Goal: Check status: Check status

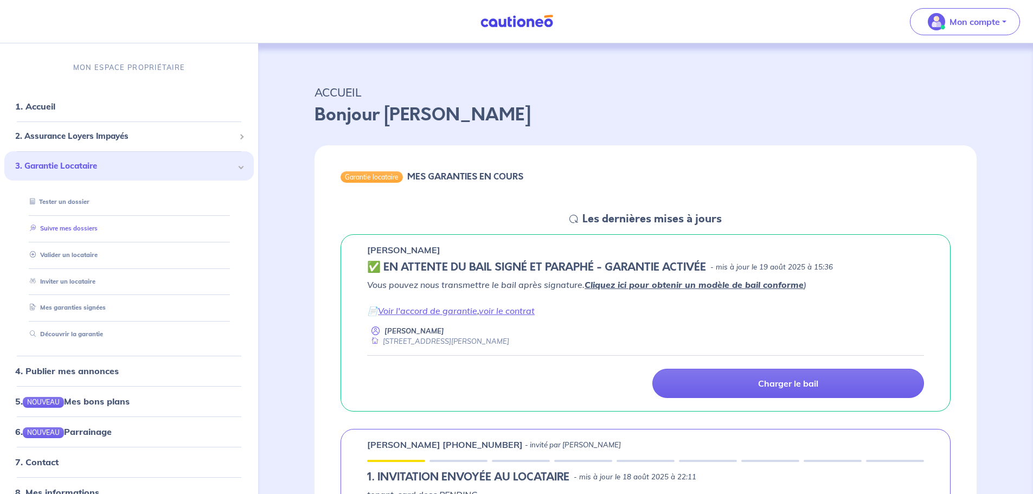
click at [84, 228] on link "Suivre mes dossiers" at bounding box center [61, 229] width 72 height 8
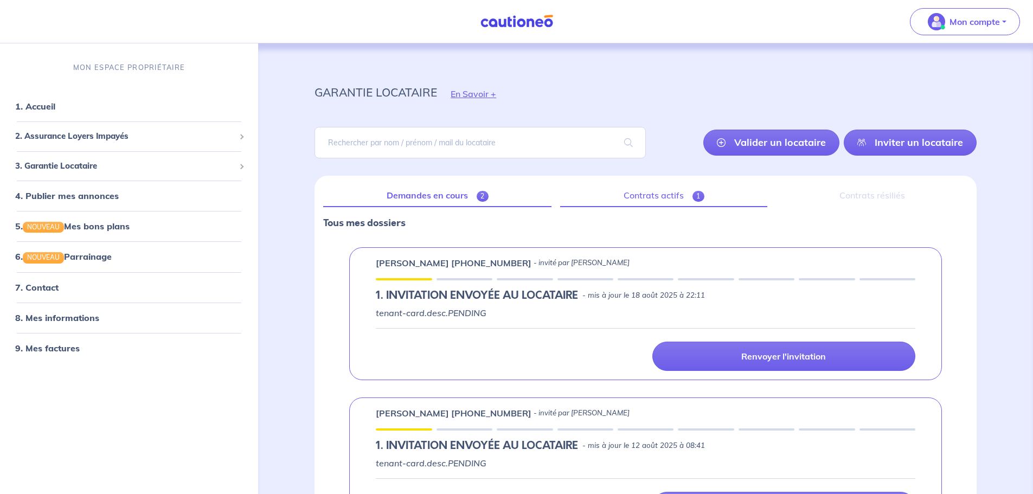
click at [653, 194] on link "Contrats actifs 1" at bounding box center [663, 195] width 207 height 23
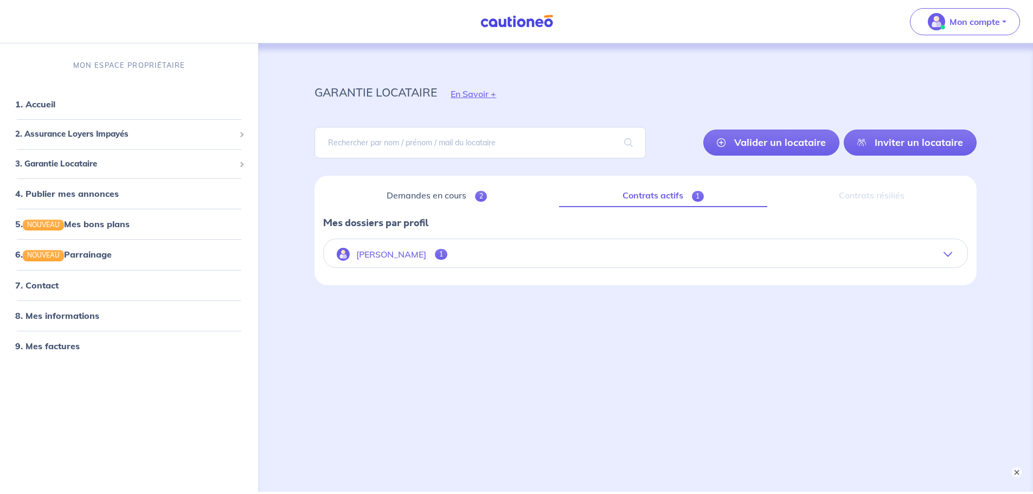
click at [371, 254] on p "[PERSON_NAME]" at bounding box center [391, 255] width 70 height 10
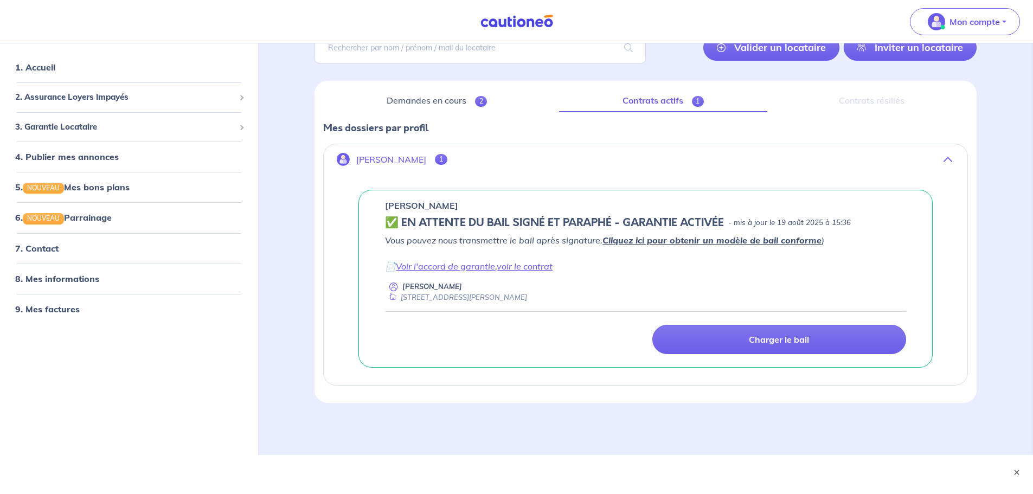
scroll to position [99, 0]
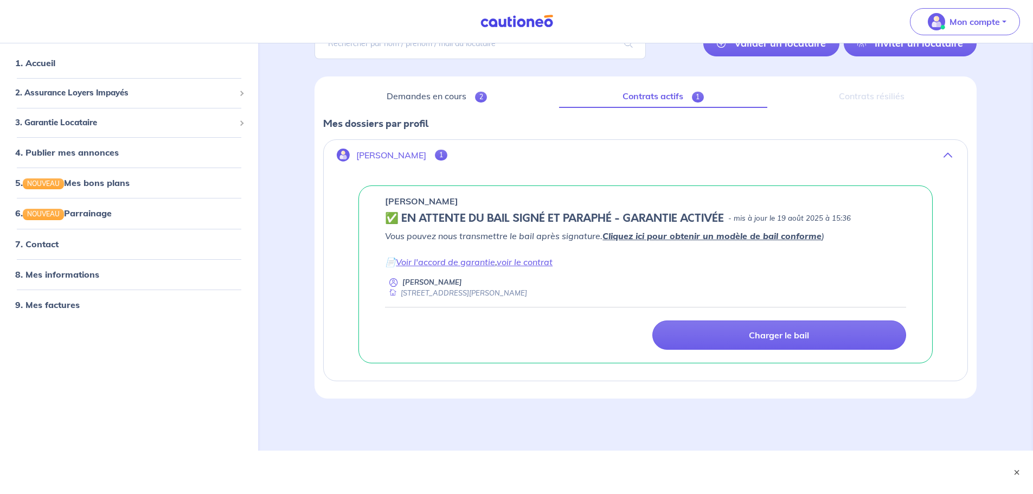
click at [527, 296] on div "[STREET_ADDRESS][PERSON_NAME]" at bounding box center [456, 293] width 142 height 10
drag, startPoint x: 674, startPoint y: 294, endPoint x: 391, endPoint y: 286, distance: 283.8
click at [391, 286] on div "[PERSON_NAME] [STREET_ADDRESS][PERSON_NAME]" at bounding box center [645, 287] width 521 height 21
click at [539, 263] on link "voir le contrat" at bounding box center [525, 262] width 56 height 11
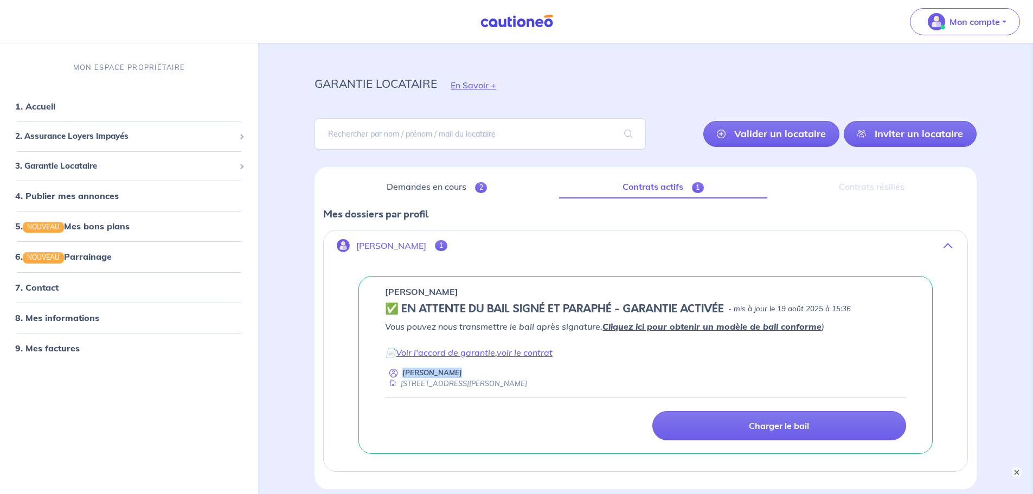
scroll to position [0, 0]
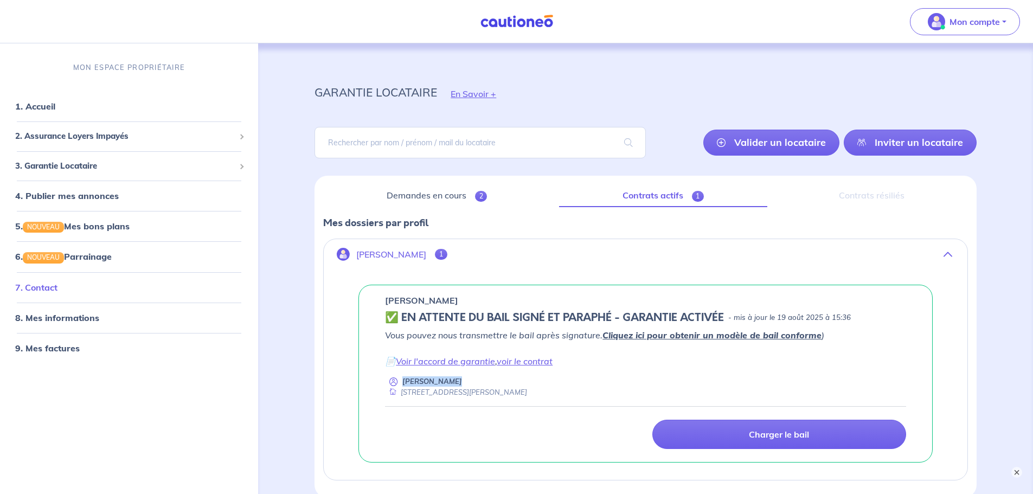
click at [47, 287] on link "7. Contact" at bounding box center [36, 287] width 42 height 11
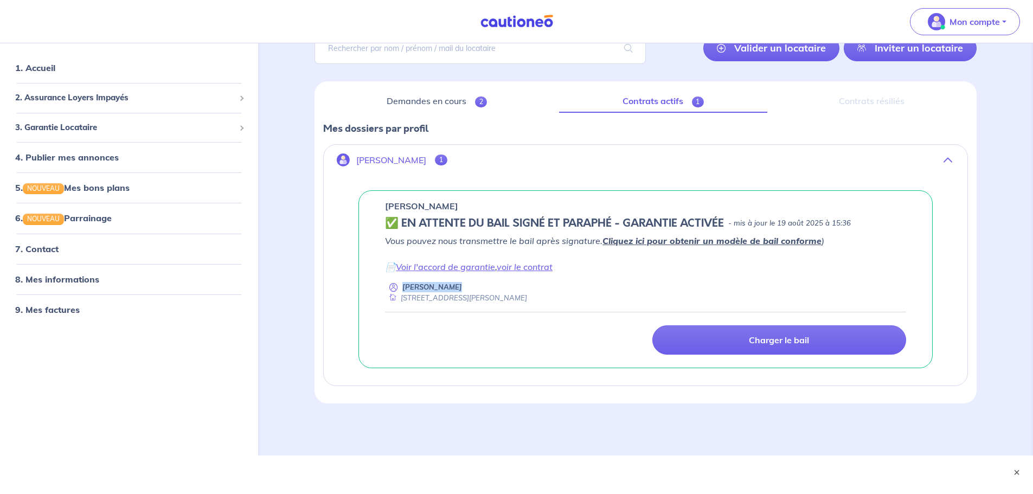
scroll to position [99, 0]
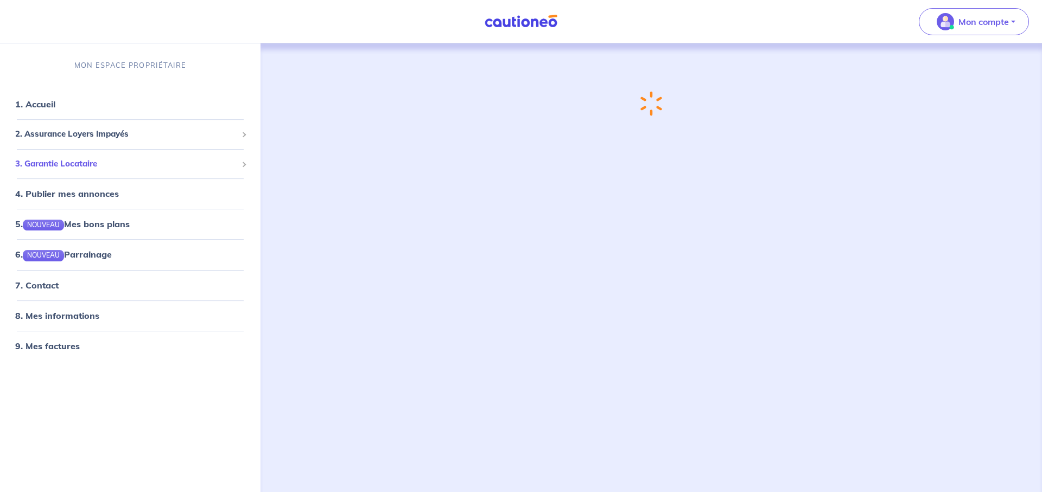
click at [81, 162] on span "3. Garantie Locataire" at bounding box center [126, 164] width 222 height 12
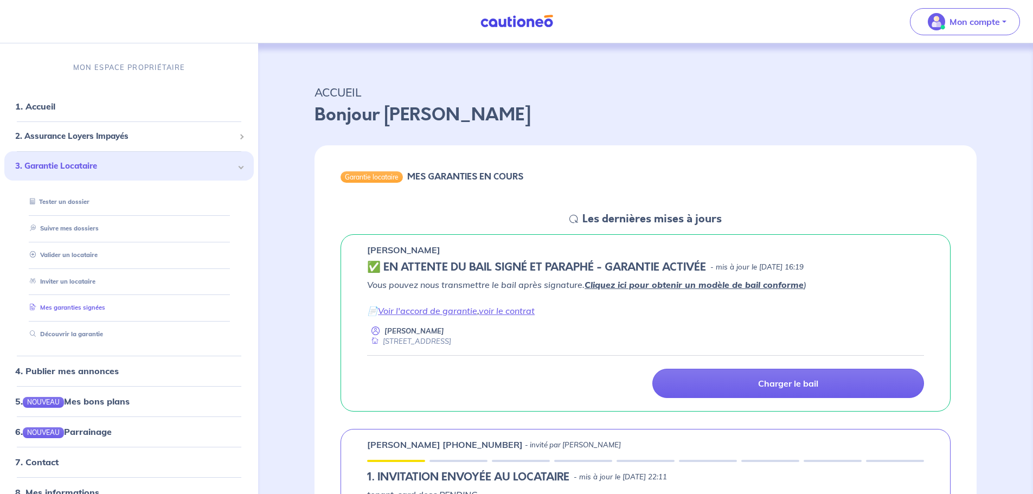
click at [83, 304] on link "Mes garanties signées" at bounding box center [65, 308] width 80 height 8
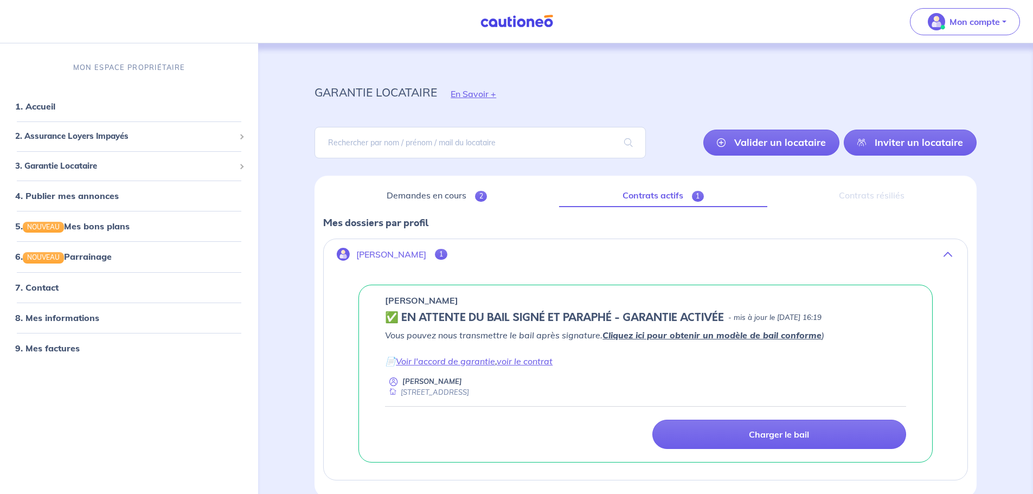
scroll to position [56, 0]
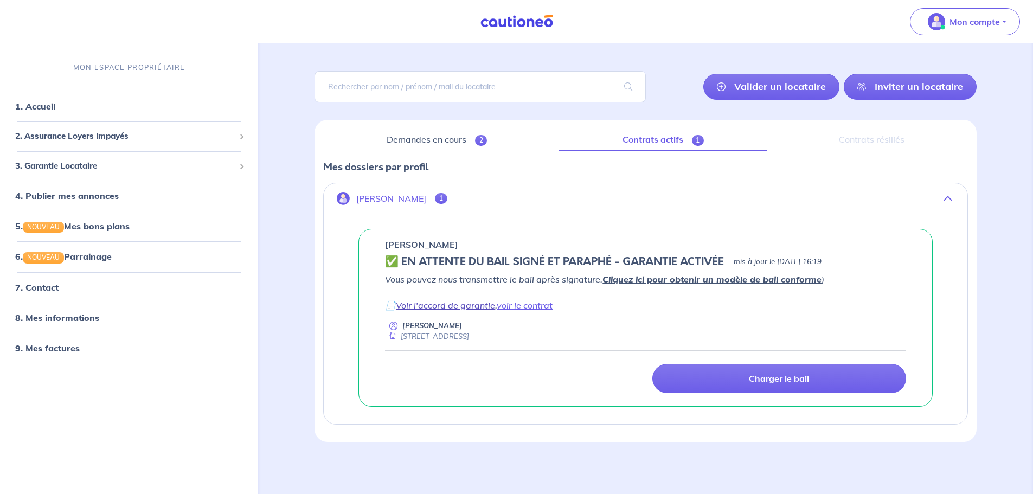
click at [461, 307] on link "Voir l'accord de garantie" at bounding box center [445, 305] width 99 height 11
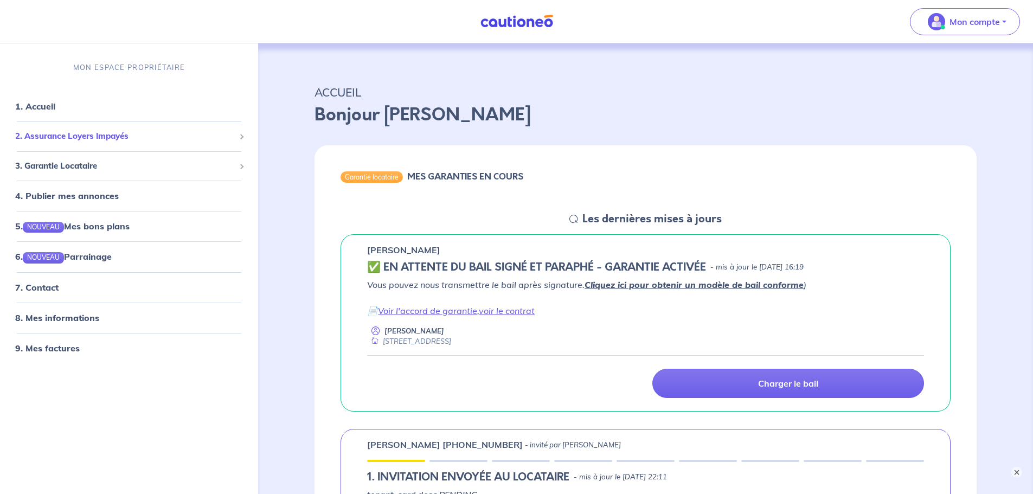
click at [72, 130] on div "2. Assurance Loyers Impayés" at bounding box center [129, 136] width 250 height 21
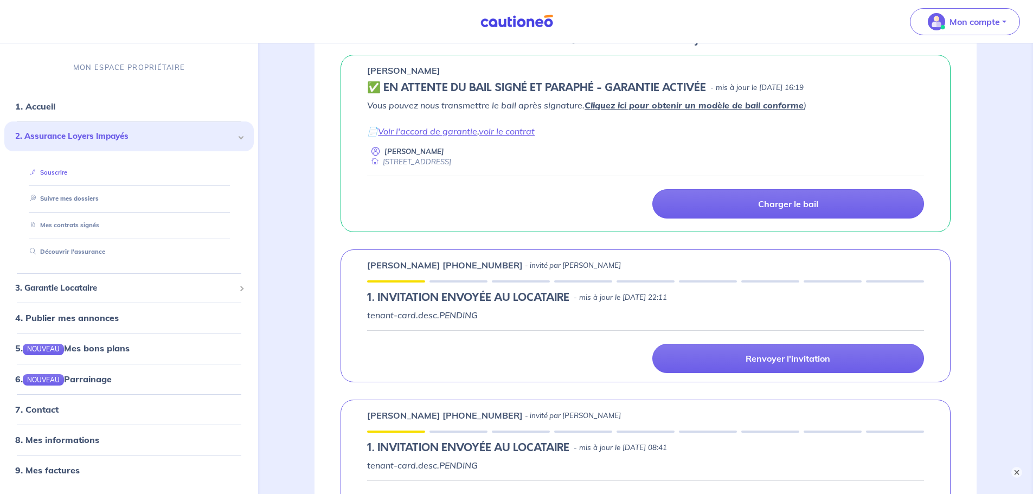
scroll to position [54, 0]
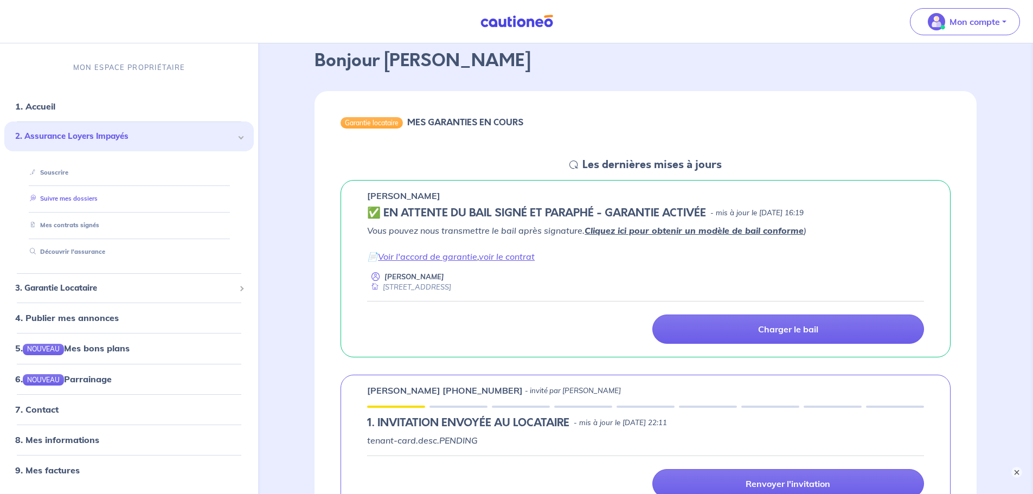
click at [74, 203] on link "Suivre mes dossiers" at bounding box center [61, 199] width 72 height 8
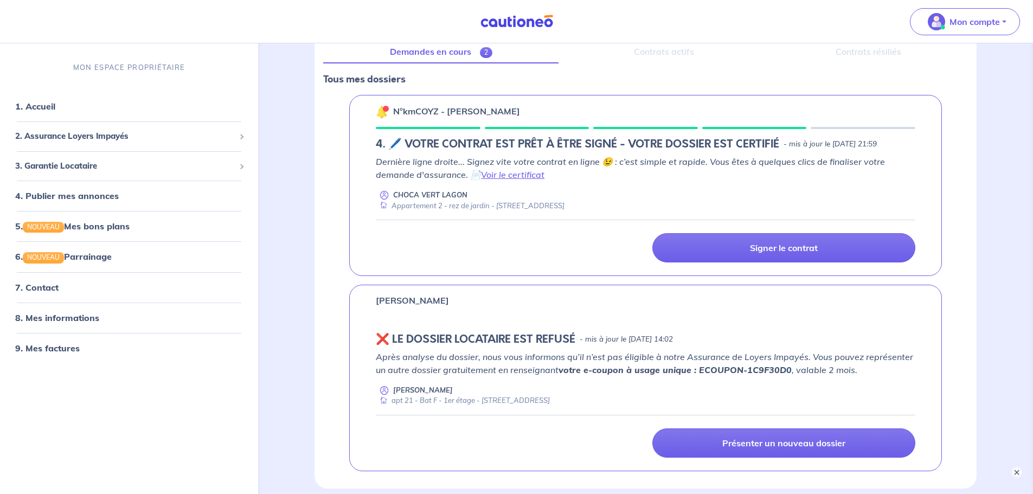
scroll to position [125, 0]
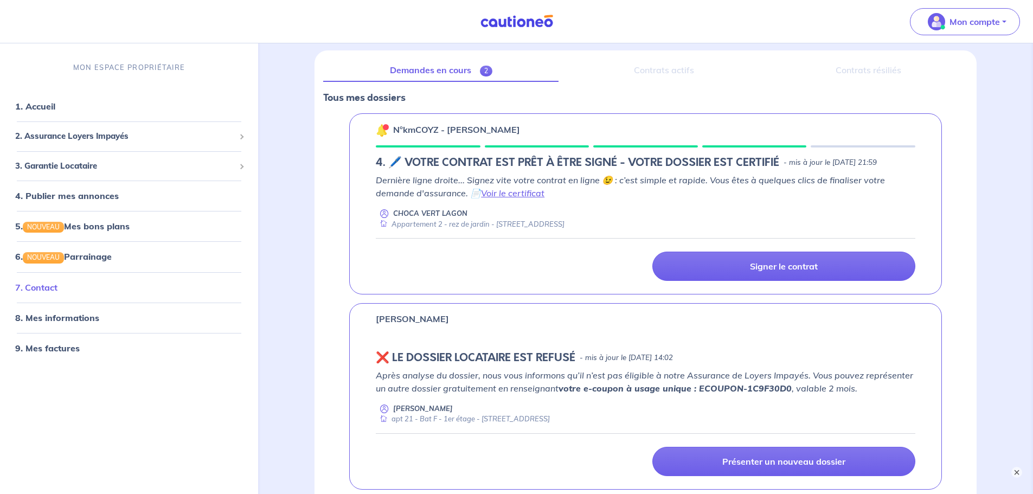
click at [39, 288] on link "7. Contact" at bounding box center [36, 287] width 42 height 11
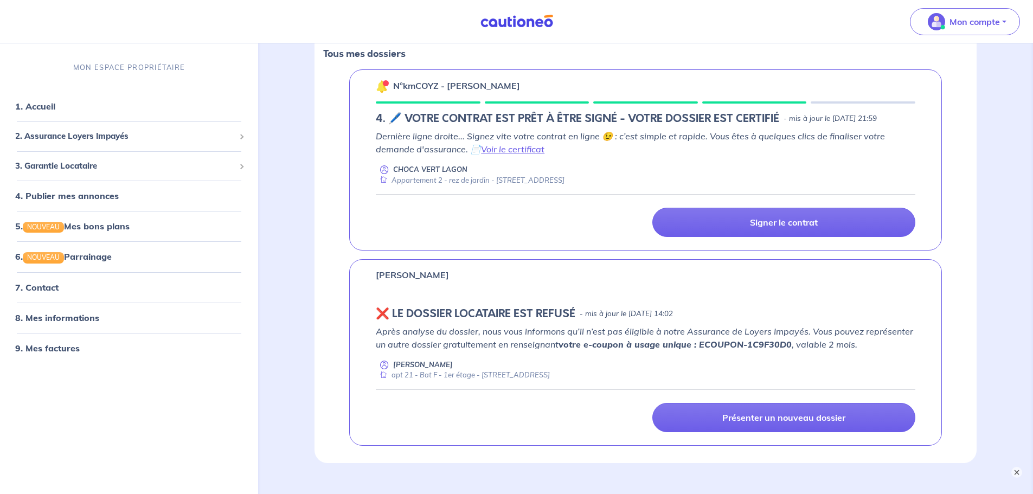
scroll to position [0, 0]
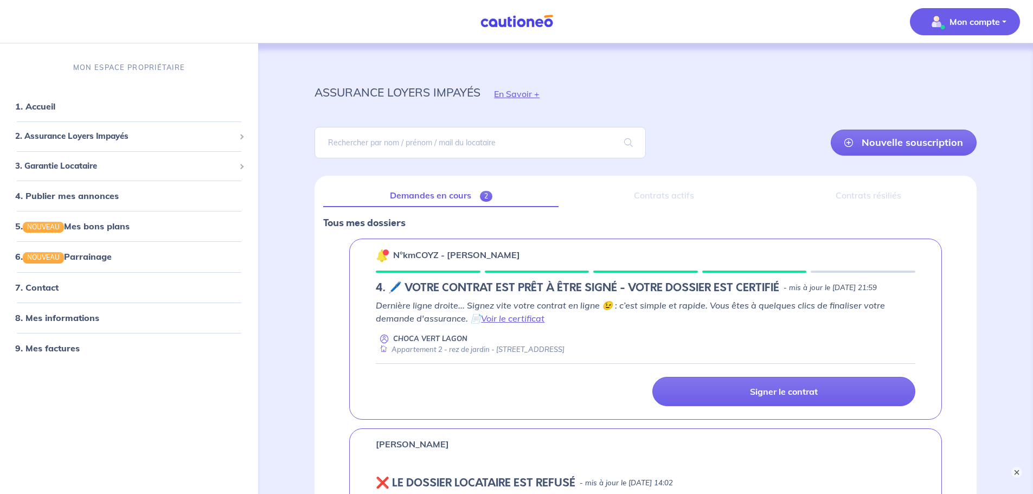
click at [1003, 27] on button "Mon compte" at bounding box center [965, 21] width 110 height 27
click at [964, 66] on link "Mes informations" at bounding box center [954, 67] width 87 height 17
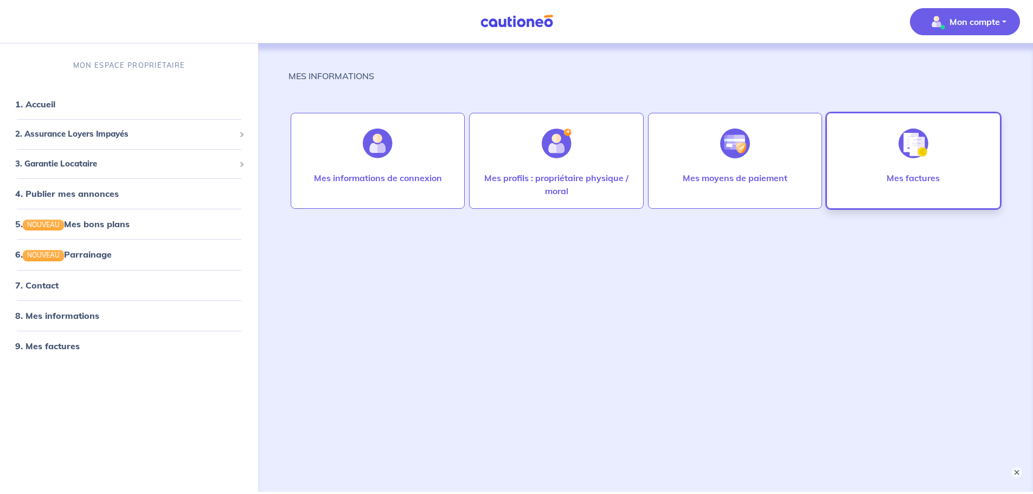
click at [901, 163] on div at bounding box center [913, 144] width 47 height 56
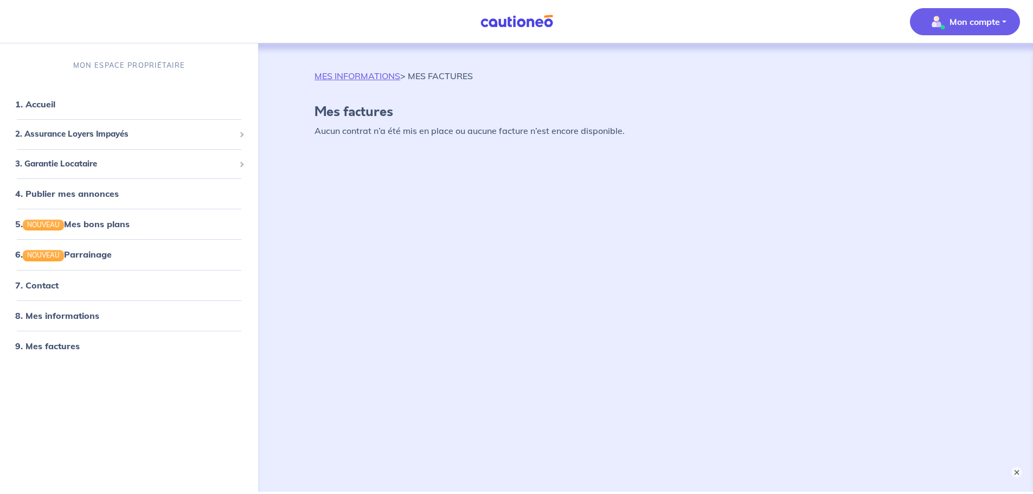
scroll to position [41, 0]
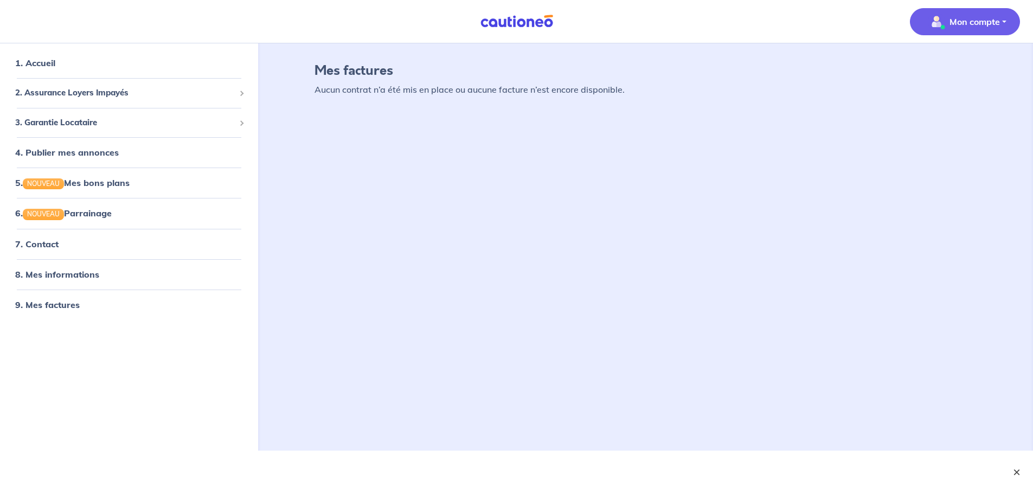
click at [1016, 472] on button "×" at bounding box center [1017, 472] width 13 height 13
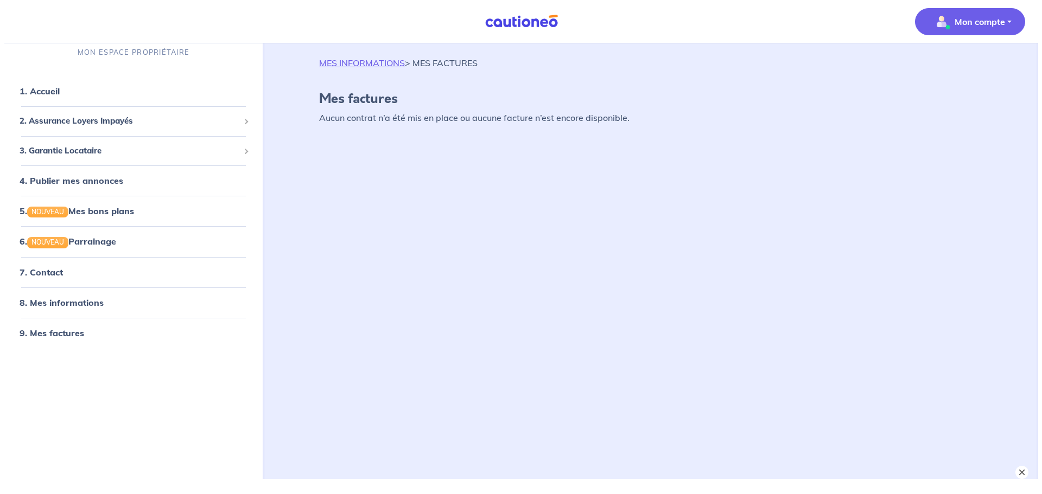
scroll to position [0, 0]
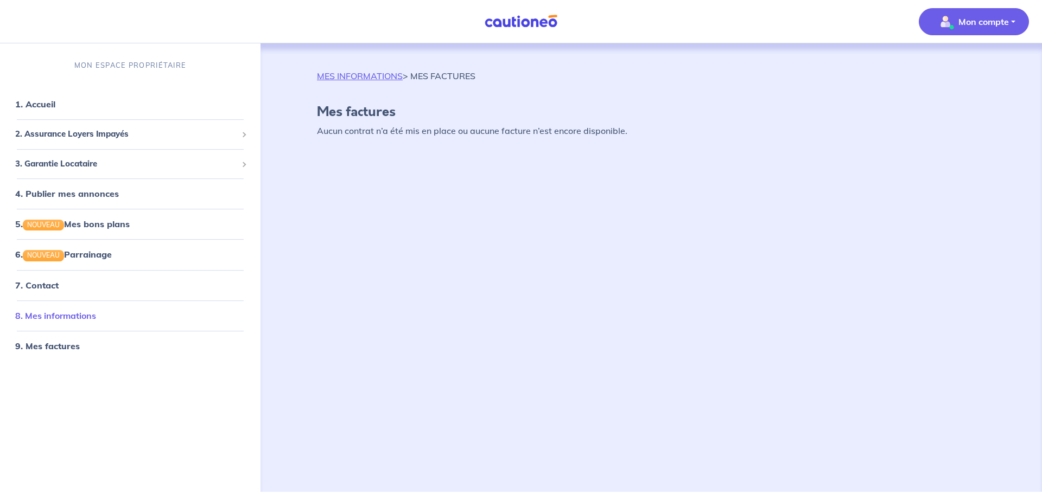
click at [59, 321] on link "8. Mes informations" at bounding box center [55, 315] width 81 height 11
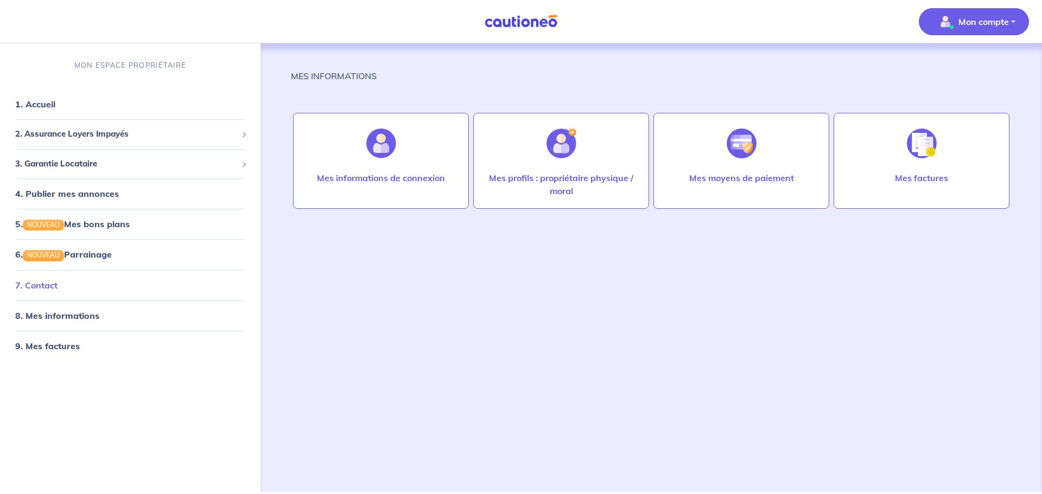
click at [48, 285] on link "7. Contact" at bounding box center [36, 285] width 42 height 11
